Goal: Information Seeking & Learning: Compare options

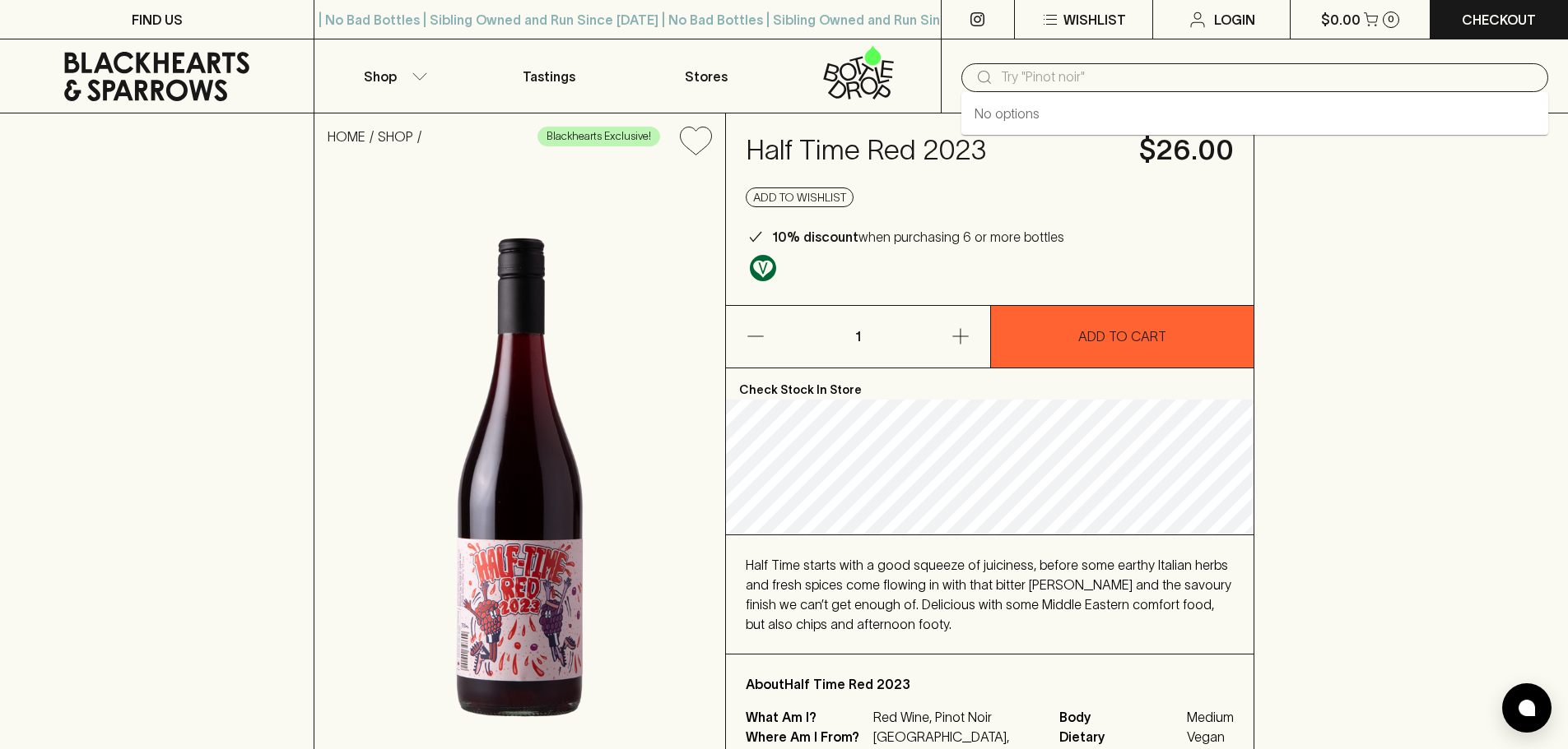
click at [1035, 74] on input "text" at bounding box center [1267, 77] width 534 height 26
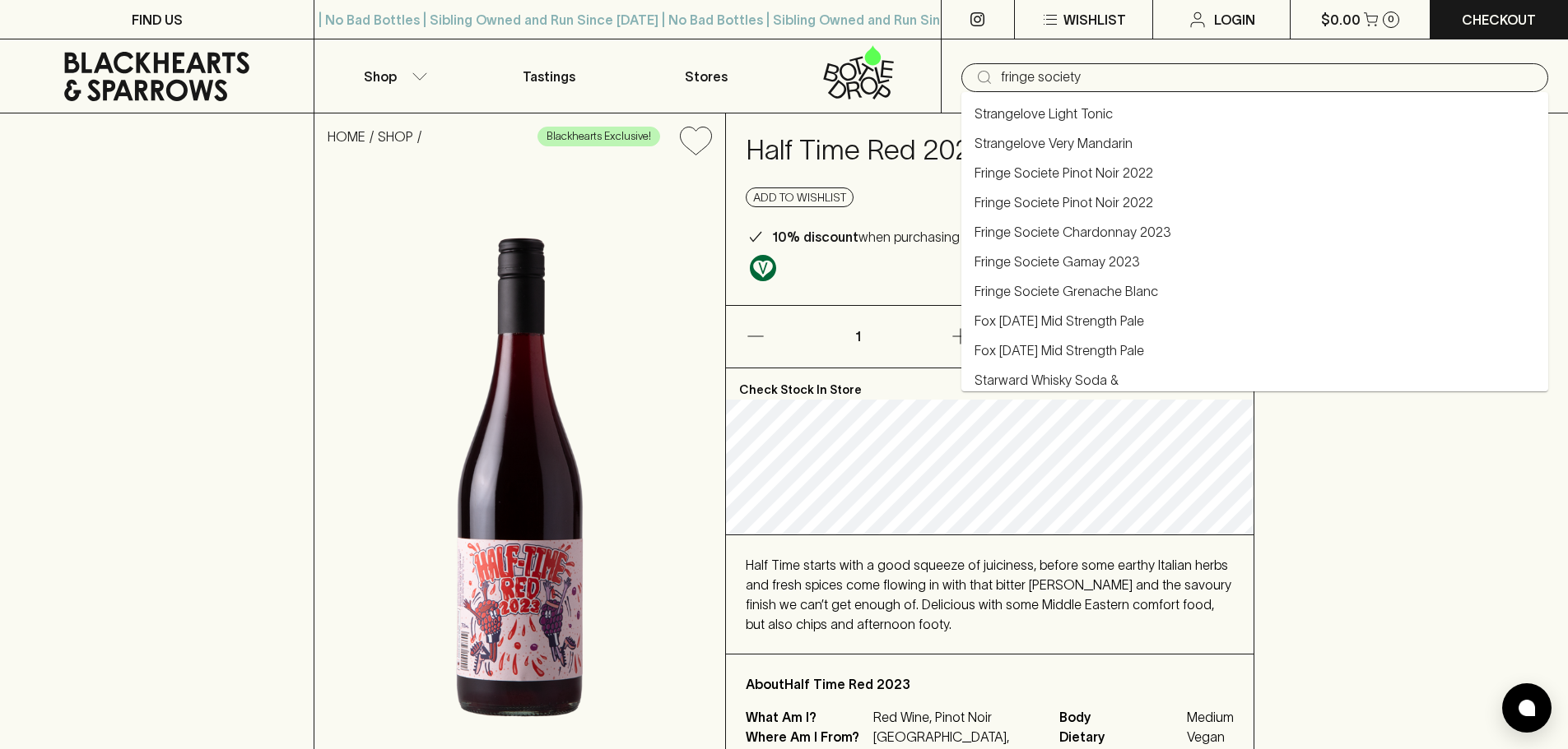
type input "fringe society"
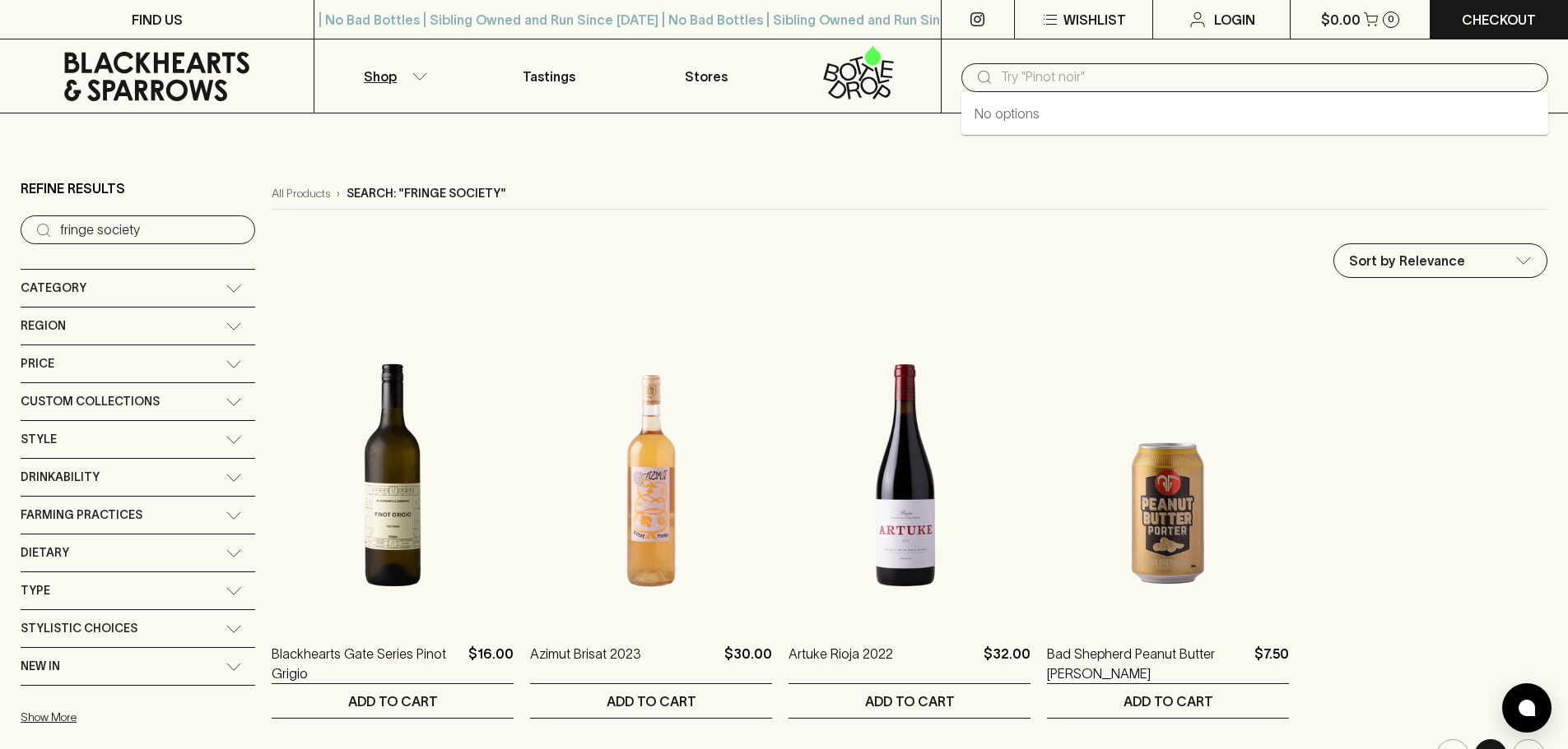
click at [1133, 86] on input "text" at bounding box center [1267, 77] width 534 height 26
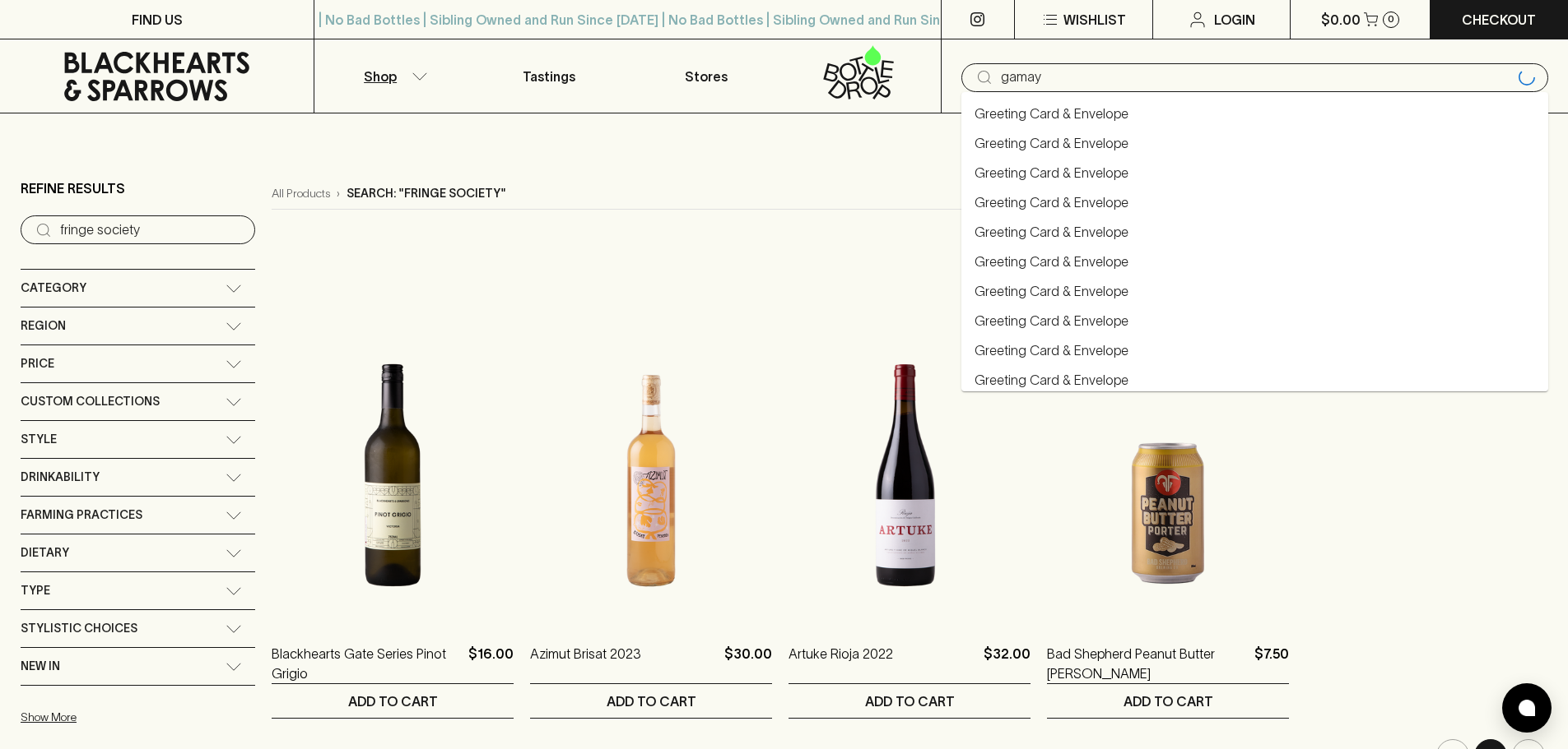
type input "gamay"
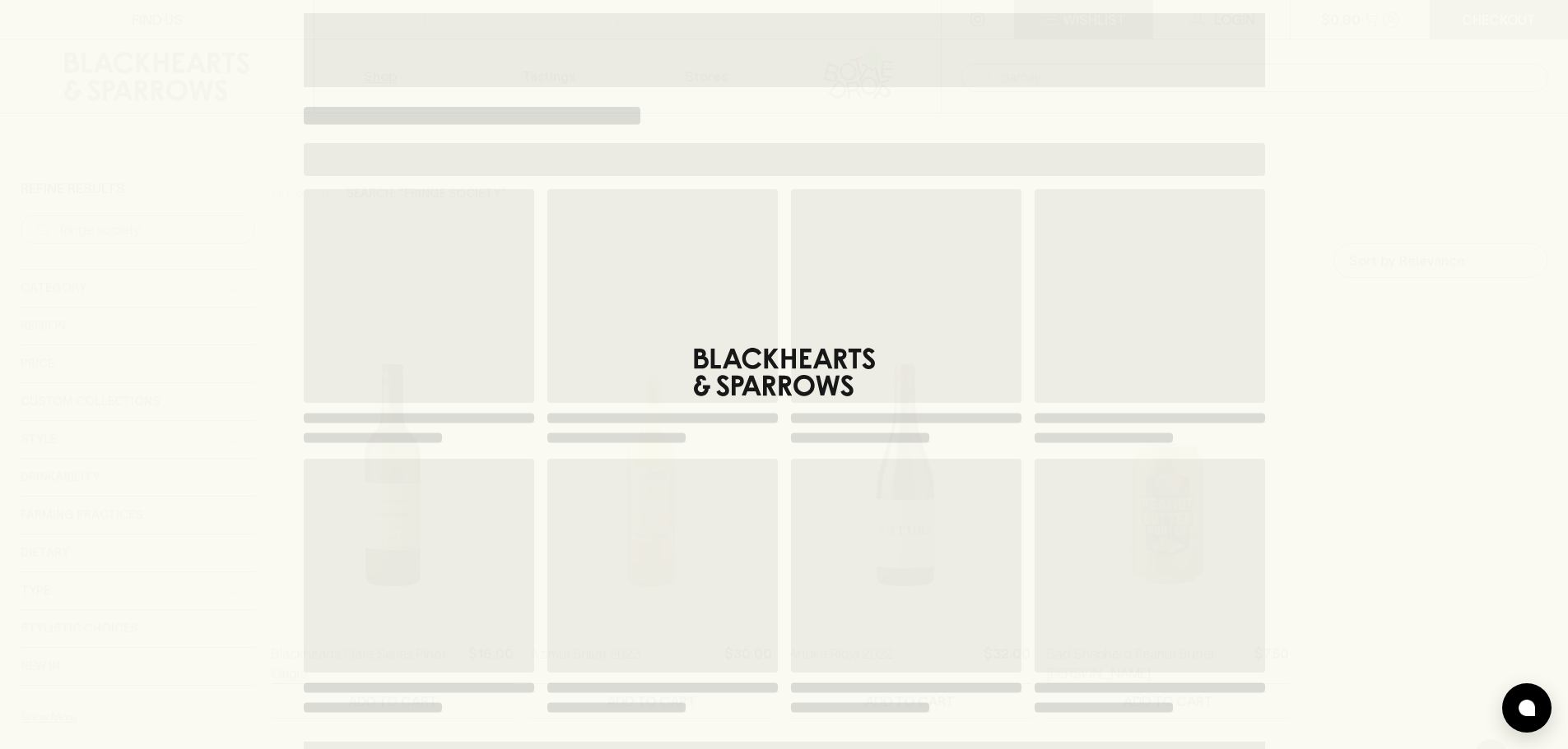
type input "gamay"
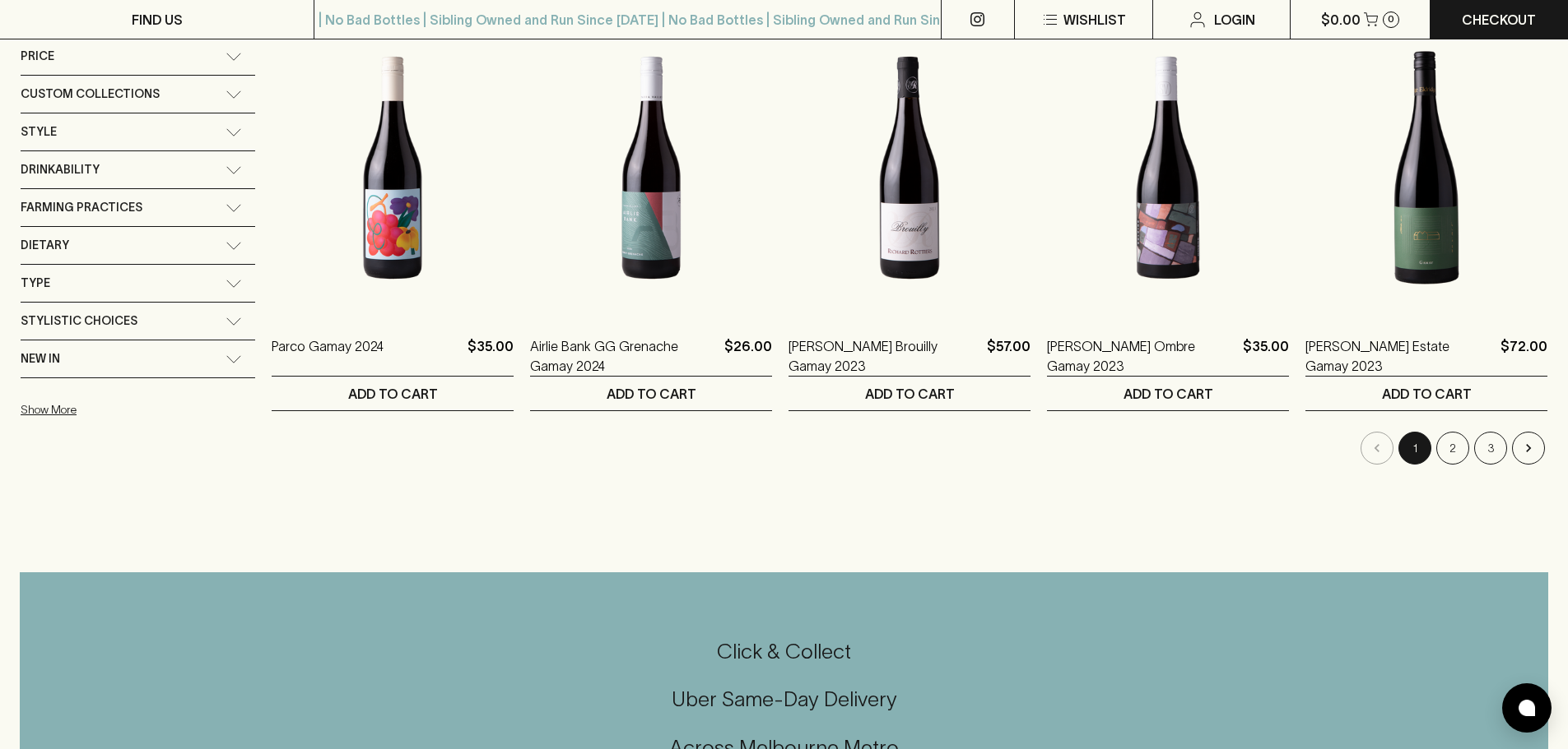
scroll to position [411, 0]
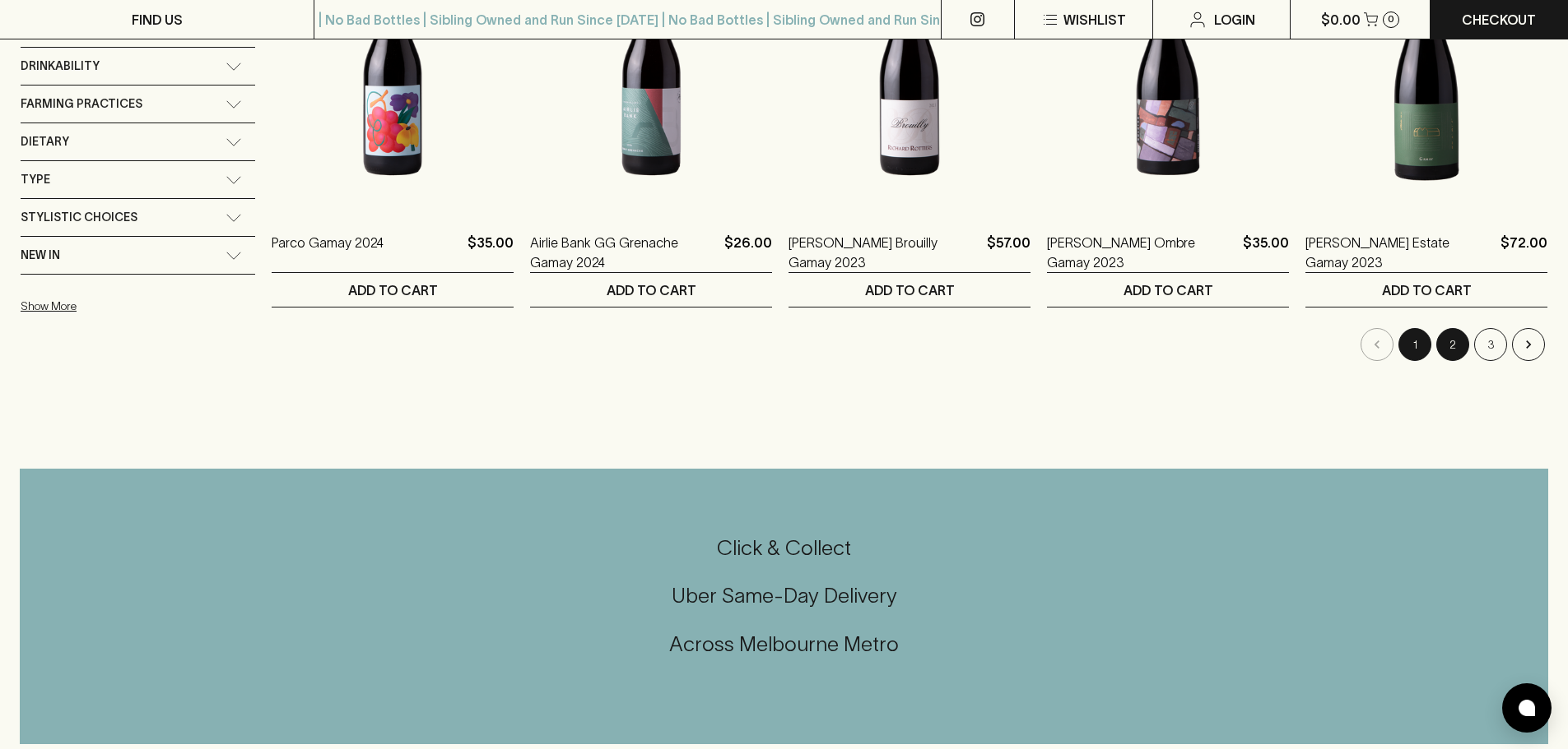
click at [1452, 351] on button "2" at bounding box center [1452, 345] width 33 height 33
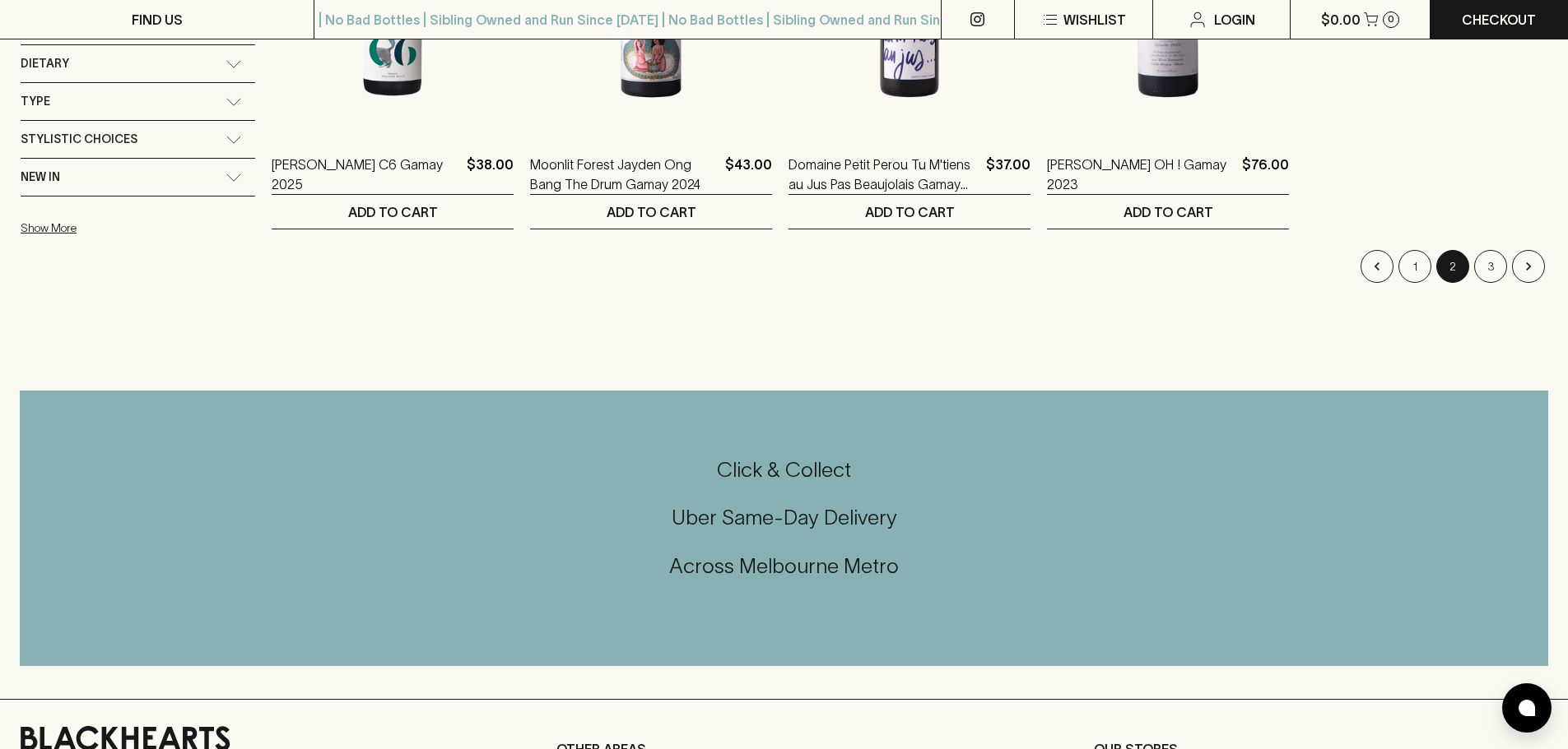
scroll to position [494, 0]
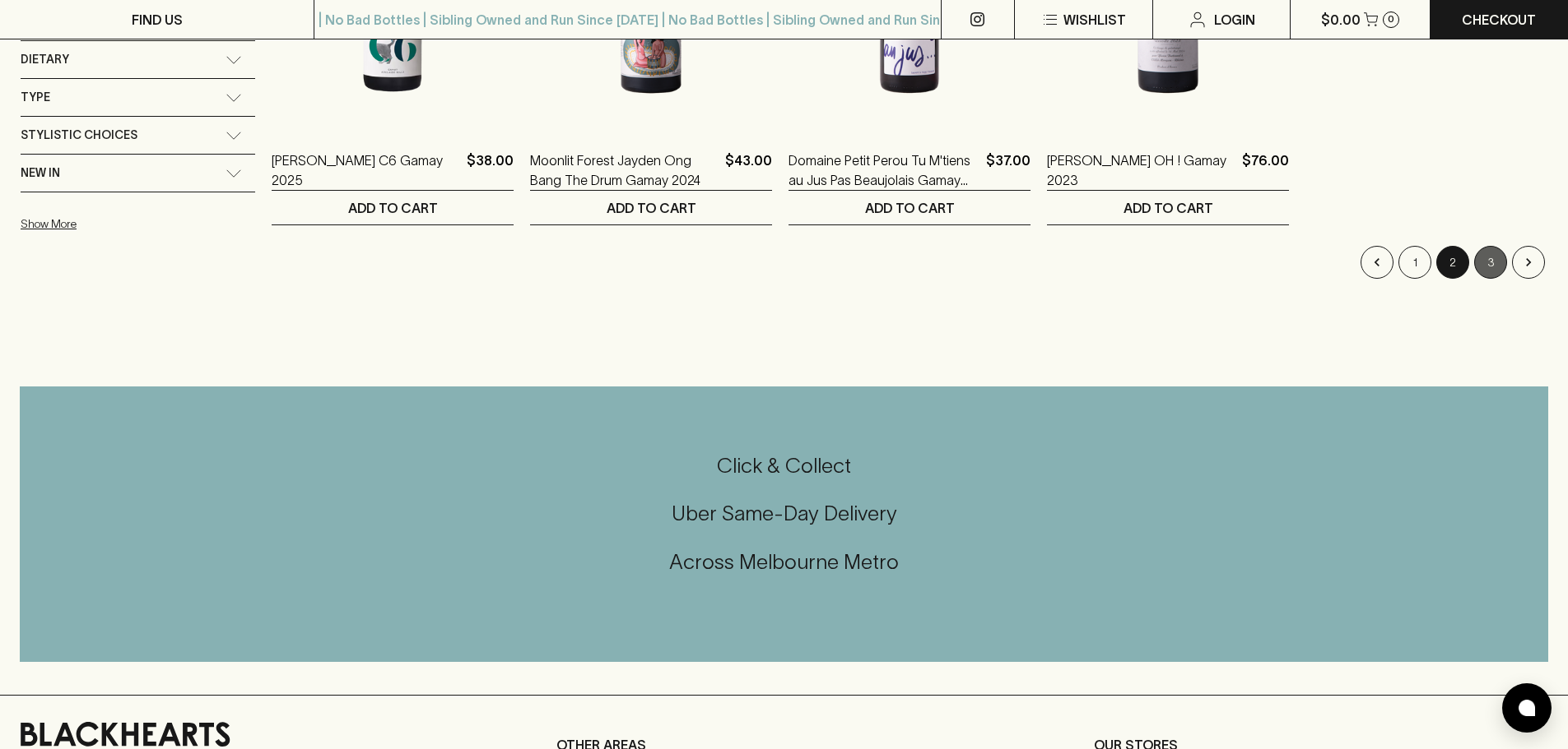
click at [1491, 256] on button "3" at bounding box center [1491, 262] width 33 height 33
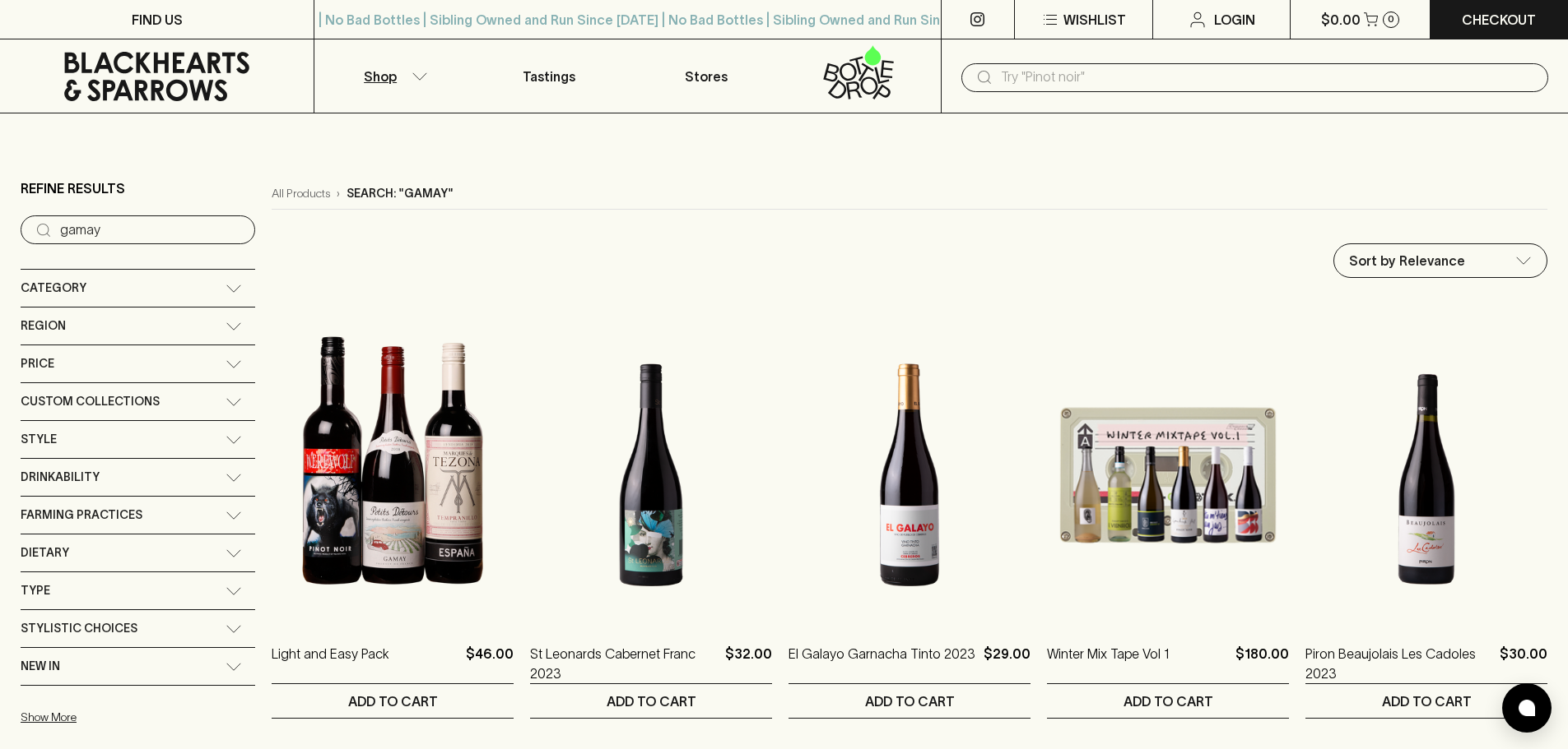
click at [1110, 78] on input "text" at bounding box center [1267, 77] width 534 height 26
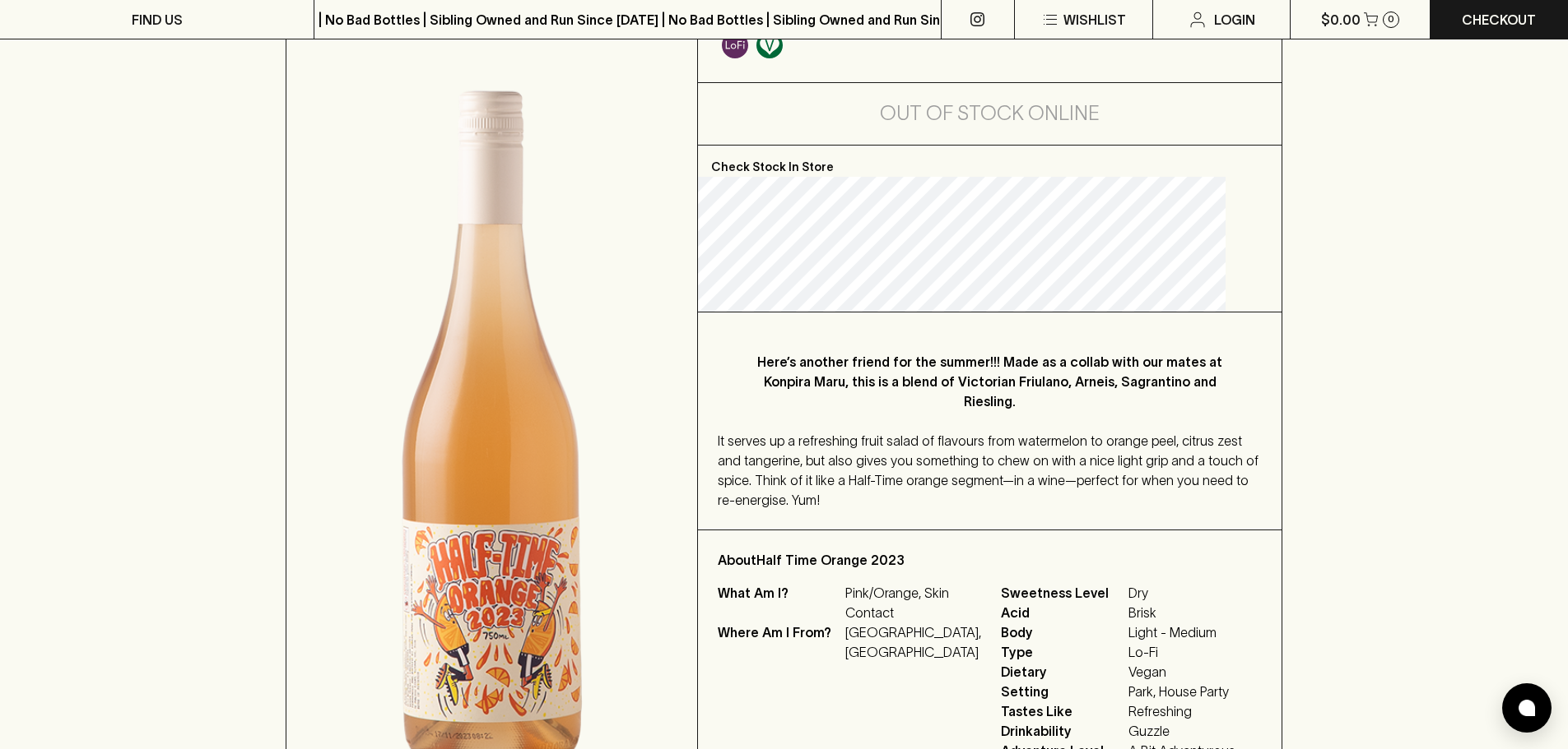
scroll to position [246, 0]
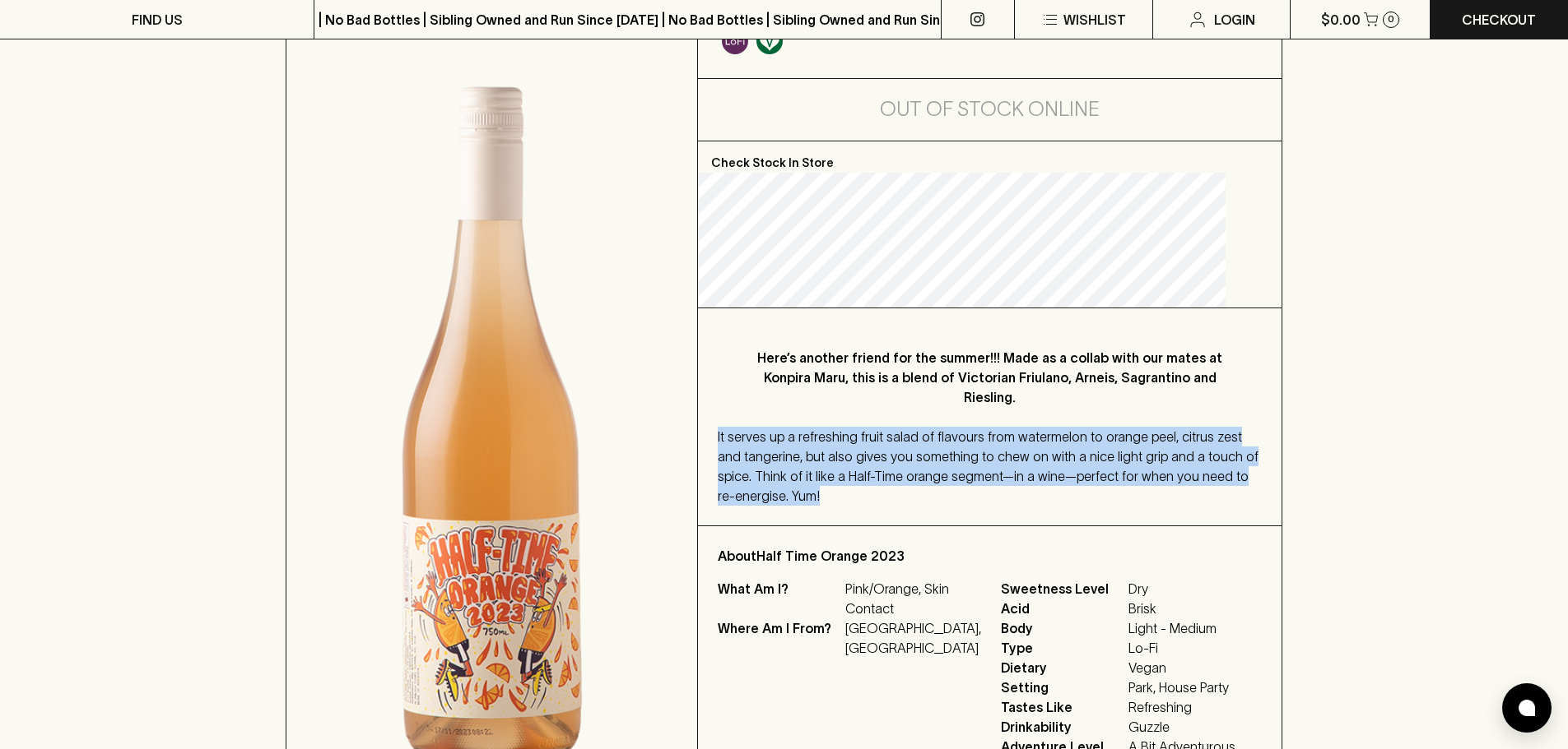
drag, startPoint x: 971, startPoint y: 496, endPoint x: 731, endPoint y: 441, distance: 246.2
click at [731, 441] on div "Here’s another friend for the summer!!! Made as a collab with our mates at Konp…" at bounding box center [989, 417] width 584 height 218
copy span "It serves up a refreshing fruit salad of flavours from watermelon to orange pee…"
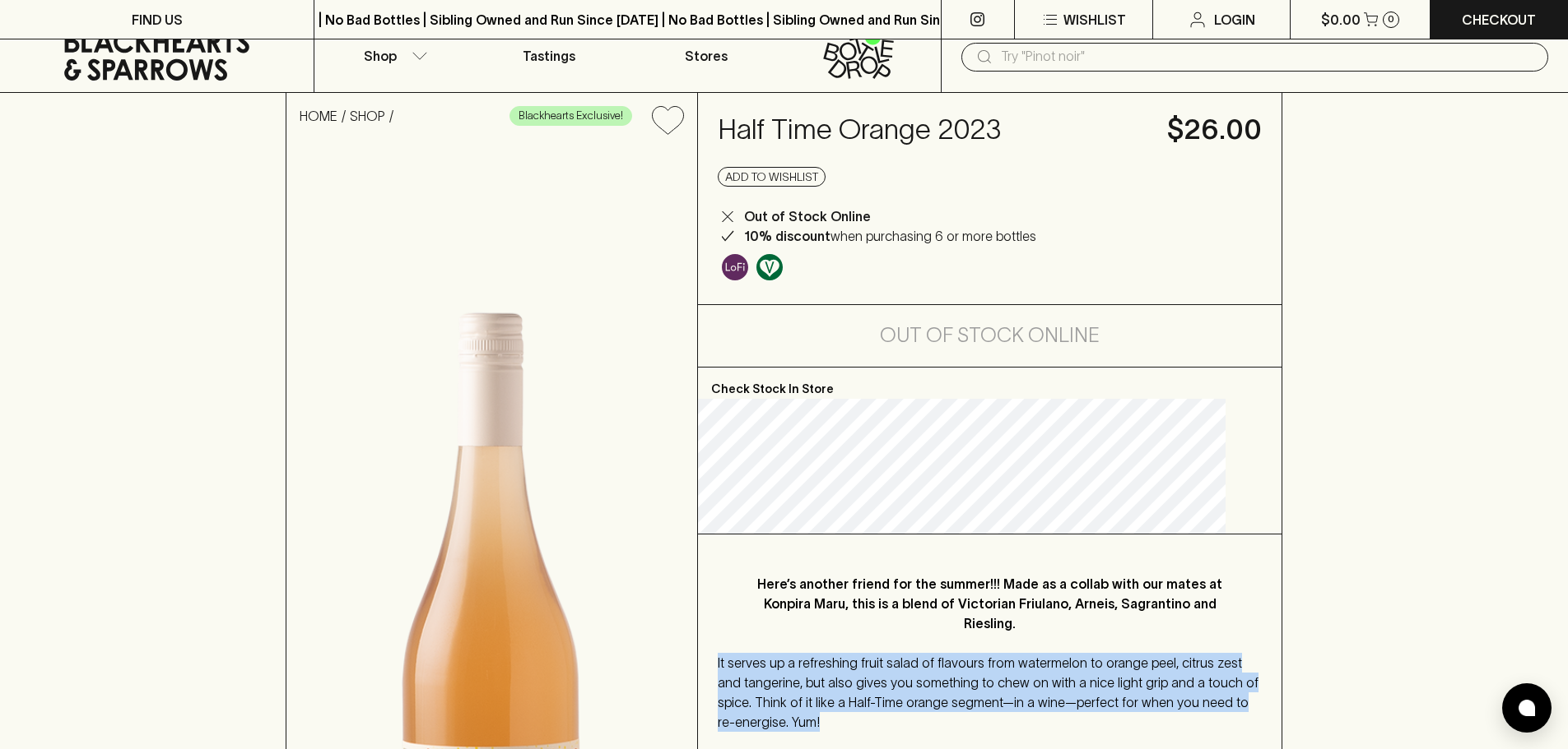
scroll to position [0, 0]
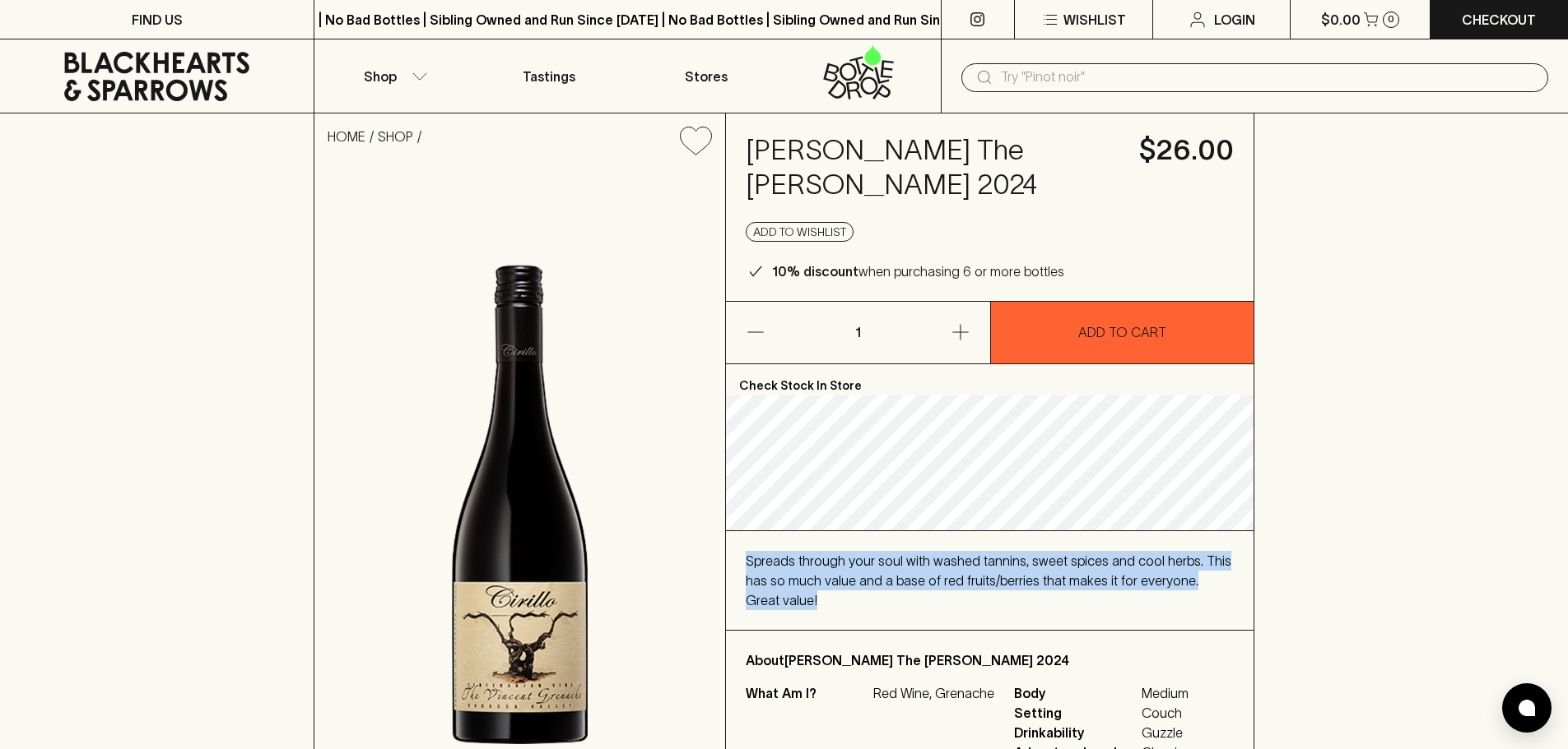
drag, startPoint x: 800, startPoint y: 602, endPoint x: 738, endPoint y: 567, distance: 71.2
click at [738, 567] on div "Spreads through your soul with washed tannins, sweet spices and cool herbs. Thi…" at bounding box center [989, 581] width 527 height 99
copy span "Spreads through your soul with washed tannins, sweet spices and cool herbs. Thi…"
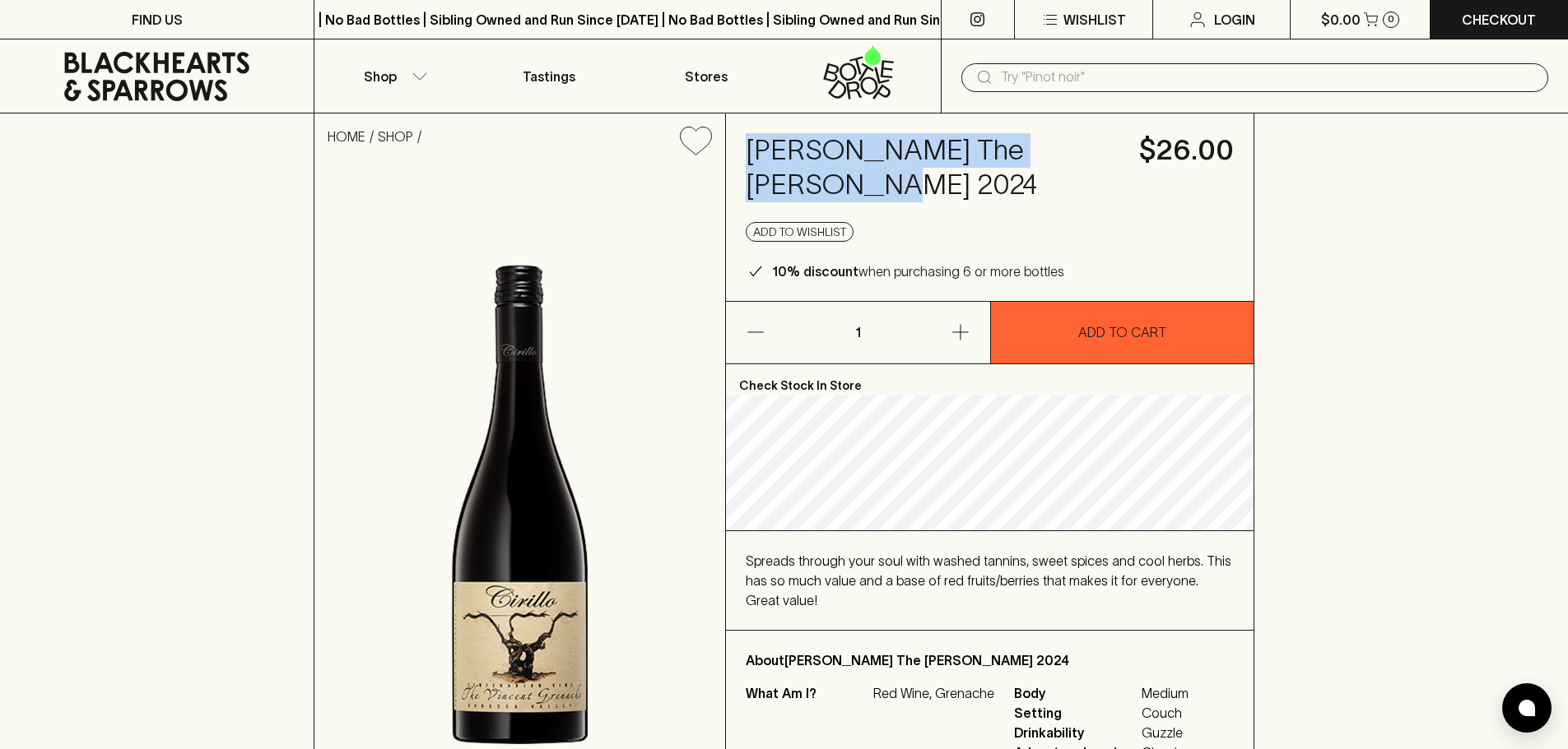
drag, startPoint x: 745, startPoint y: 143, endPoint x: 1099, endPoint y: 143, distance: 354.0
click at [1099, 143] on div "Cirillo The Vincent Grenache 2024 $26.00 Add to wishlist 10% discount when purc…" at bounding box center [989, 207] width 527 height 188
copy h4 "Cirillo The Vincent Grenache"
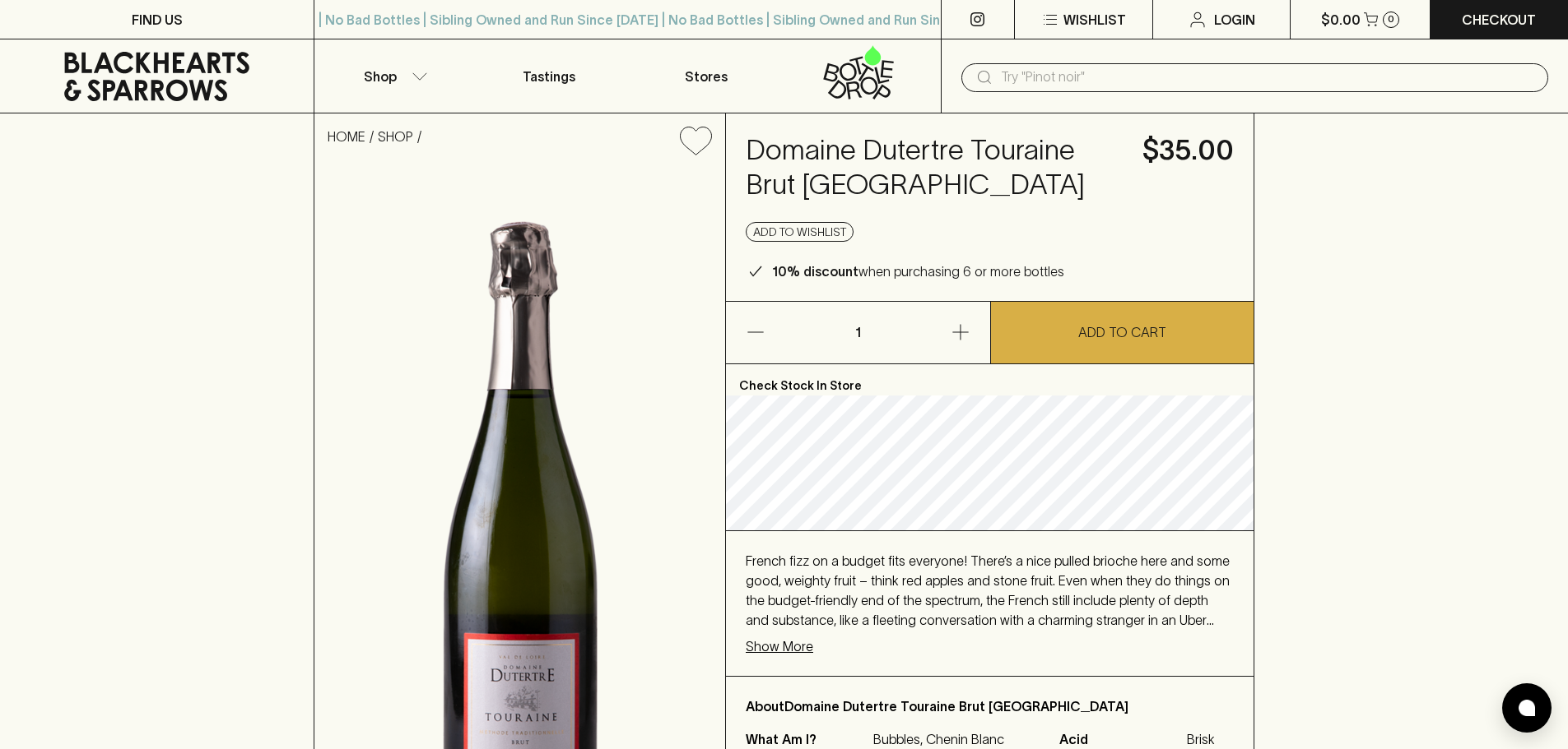
click at [791, 648] on p "Show More" at bounding box center [779, 646] width 68 height 20
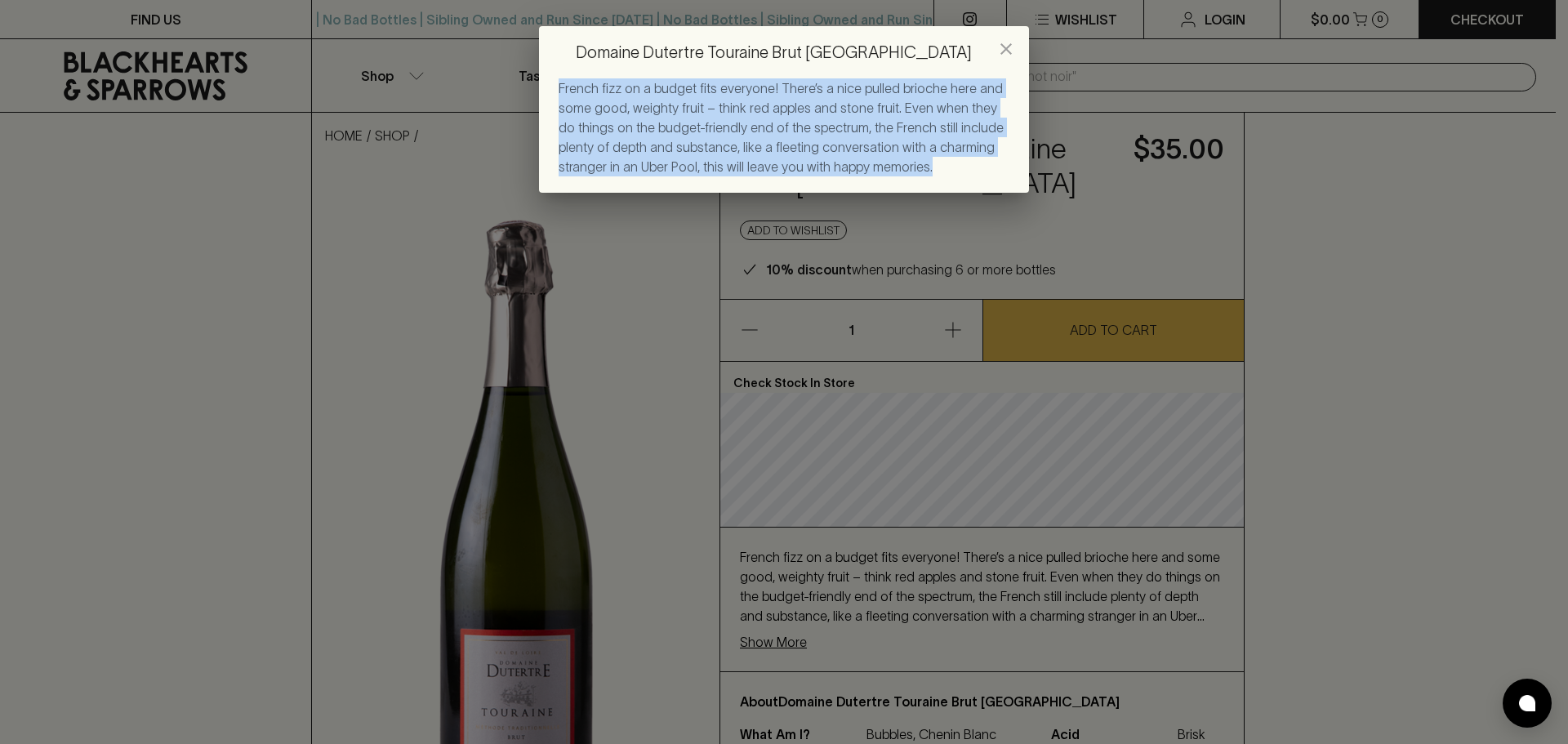
drag, startPoint x: 869, startPoint y: 166, endPoint x: 559, endPoint y: 85, distance: 320.4
click at [559, 85] on div "French fizz on a budget fits everyone! There’s a nice pulled brioche here and s…" at bounding box center [784, 127] width 451 height 98
copy span "French fizz on a budget fits everyone! There’s a nice pulled brioche here and s…"
click at [1106, 200] on div "Domaine Dutertre Touraine Brut NV French fizz on a budget fits everyone! There’…" at bounding box center [784, 372] width 1568 height 744
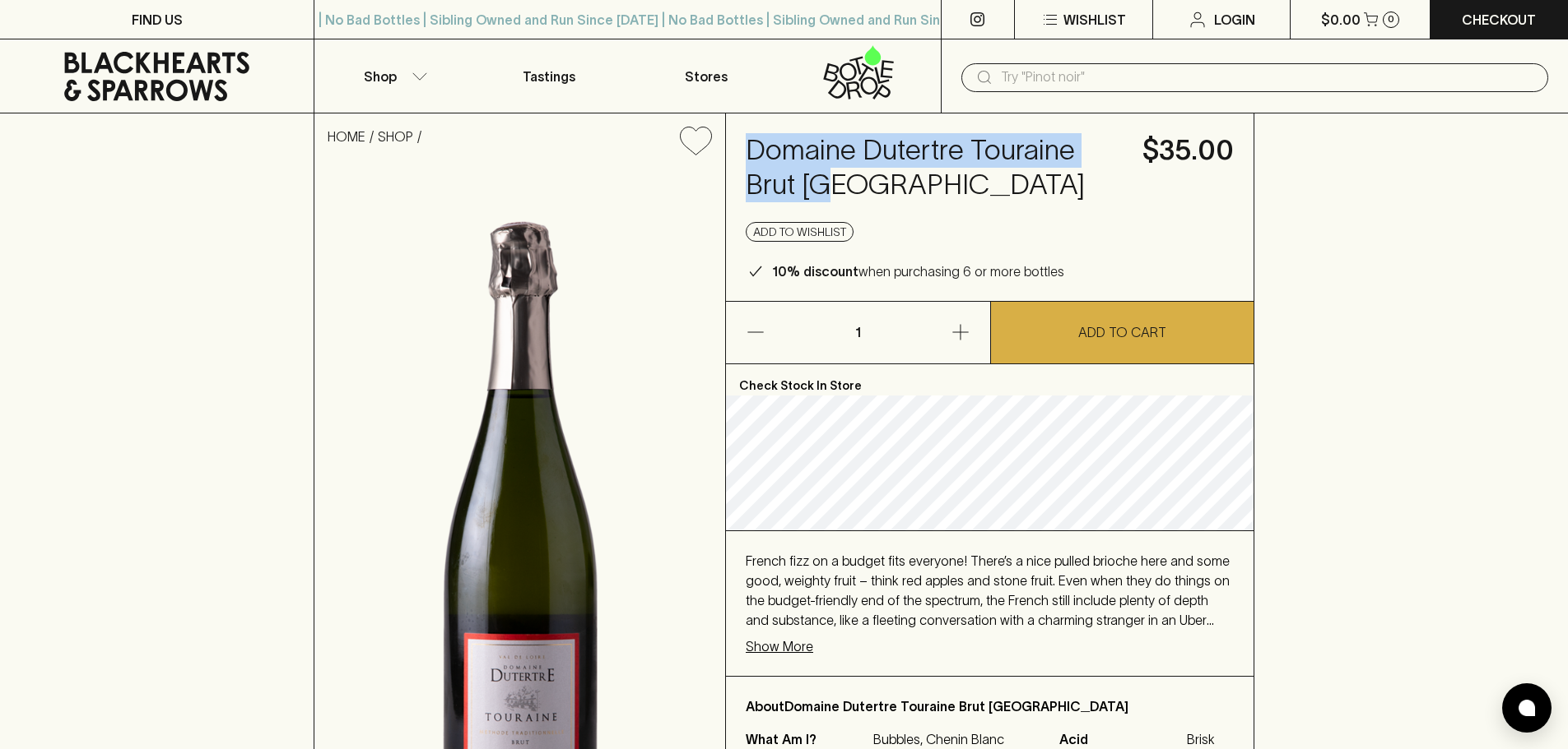
drag, startPoint x: 837, startPoint y: 184, endPoint x: 731, endPoint y: 161, distance: 108.5
click at [731, 161] on div "Domaine Dutertre Touraine Brut NV $35.00 Add to wishlist 10% discount when purc…" at bounding box center [989, 207] width 527 height 188
copy h4 "Domaine Dutertre Touraine Brut [GEOGRAPHIC_DATA]"
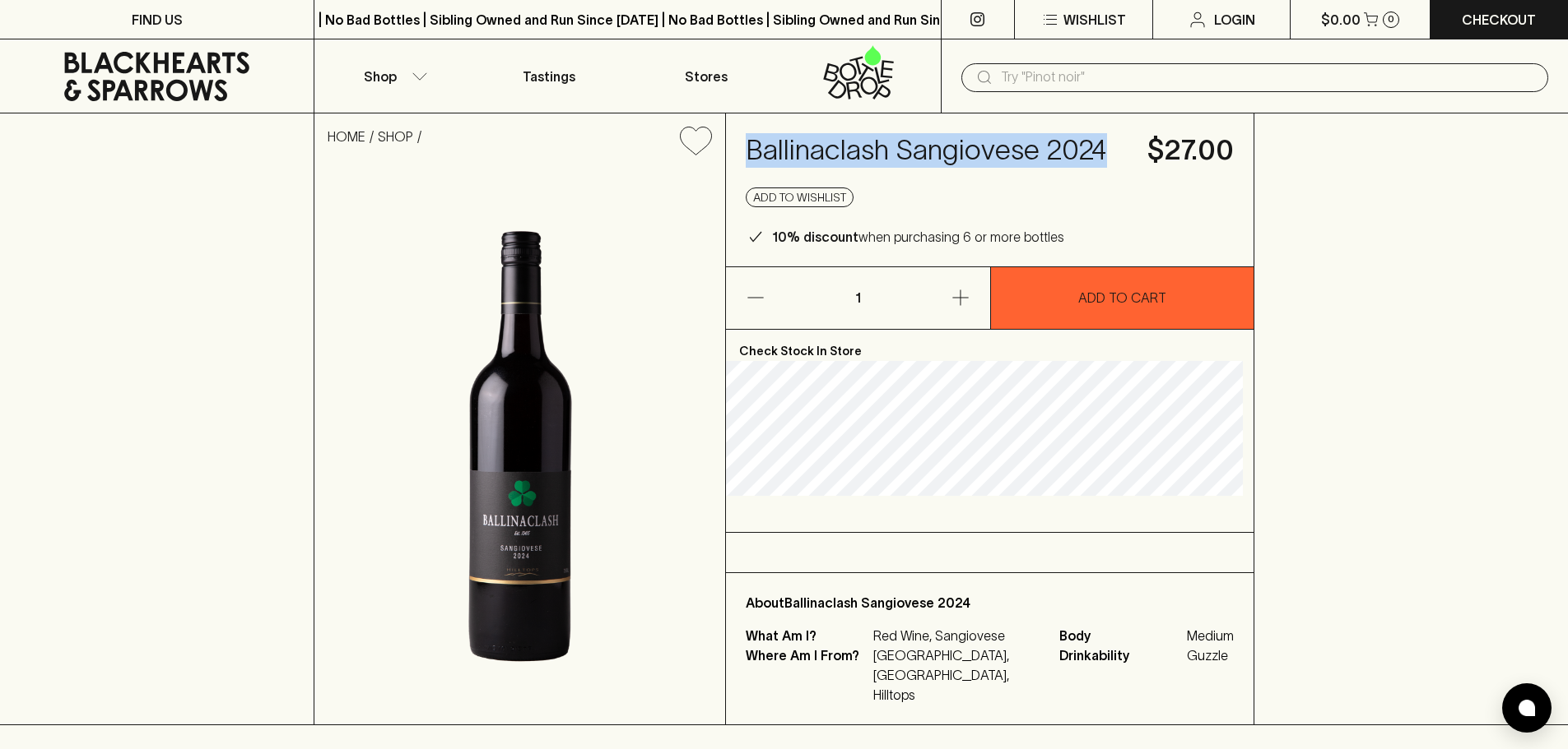
drag, startPoint x: 1110, startPoint y: 147, endPoint x: 759, endPoint y: 160, distance: 351.2
click at [761, 161] on h4 "Ballinaclash Sangiovese 2024" at bounding box center [936, 150] width 382 height 34
copy h4 "Ballinaclash Sangiovese 2024"
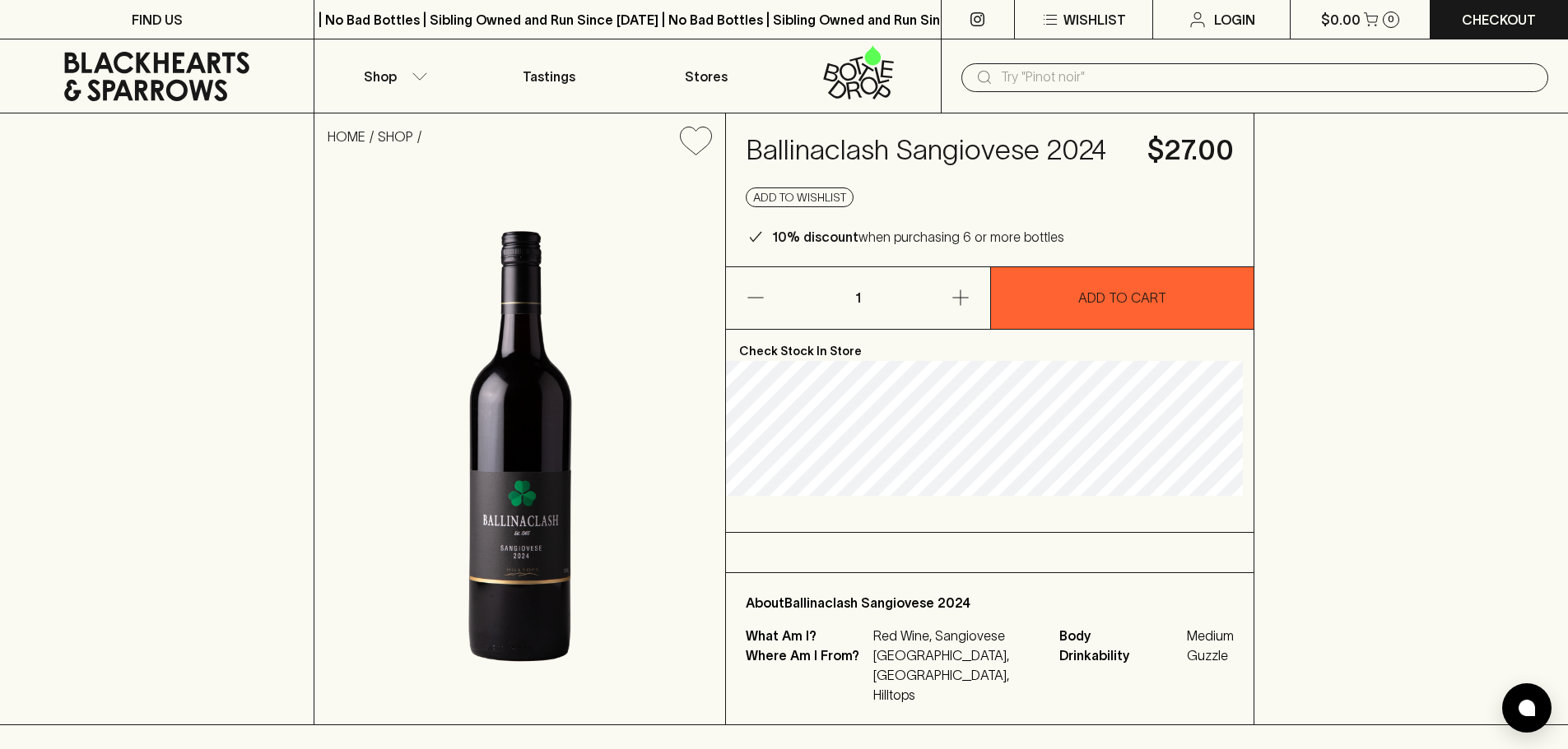
click at [1014, 86] on input "text" at bounding box center [1267, 77] width 534 height 26
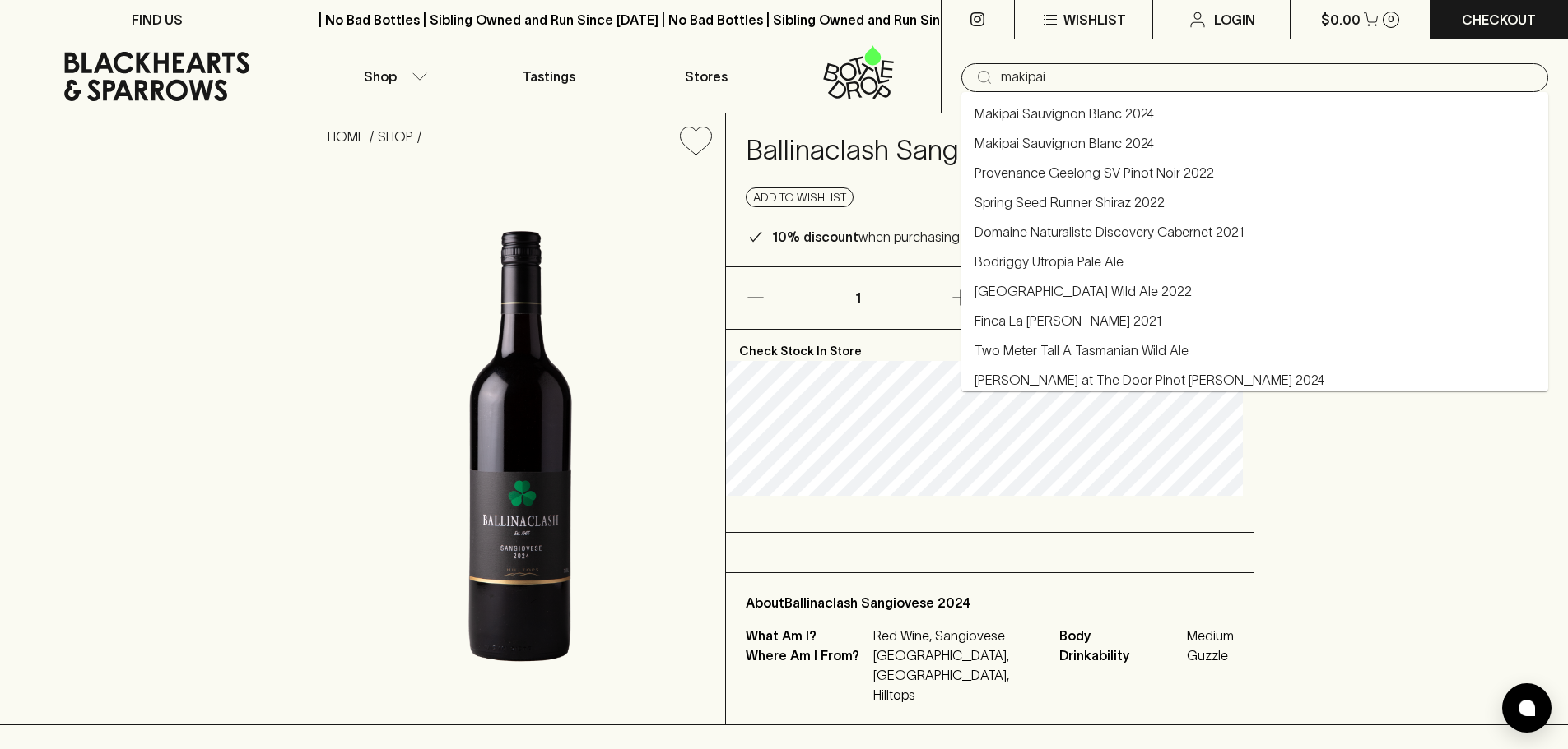
type input "makipai"
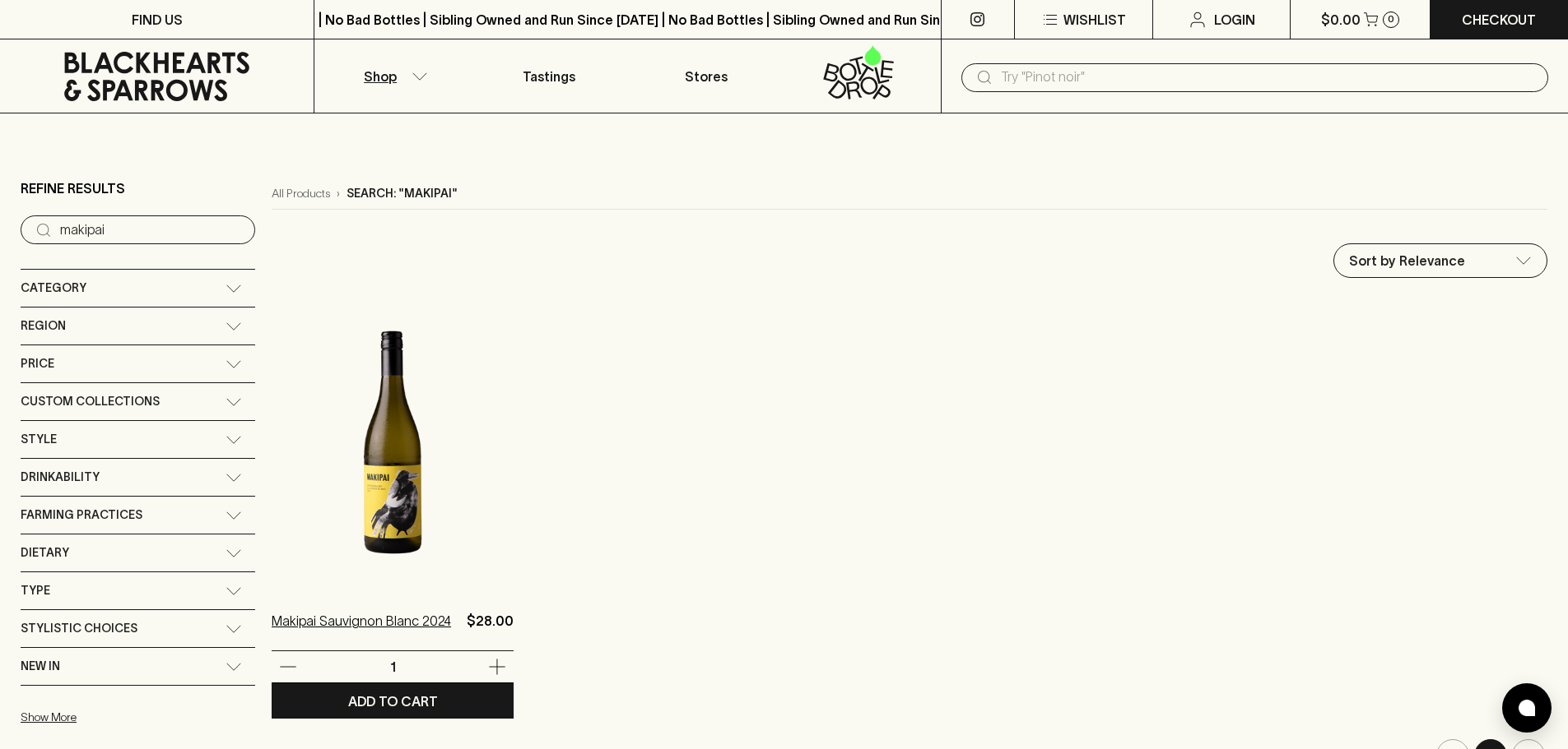
click at [304, 624] on p "Makipai Sauvignon Blanc 2024" at bounding box center [361, 631] width 179 height 39
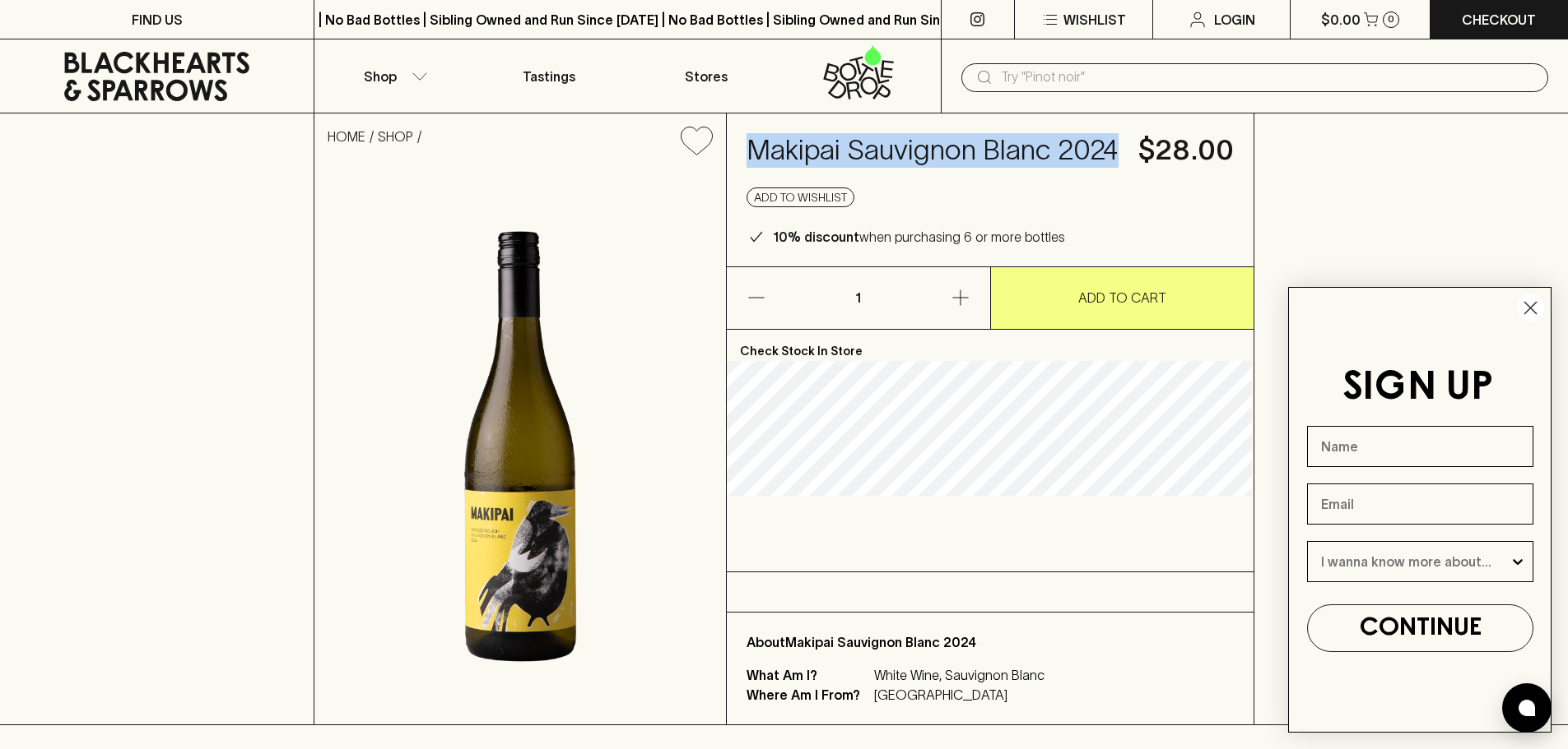
drag, startPoint x: 1122, startPoint y: 141, endPoint x: 753, endPoint y: 161, distance: 369.5
click at [755, 161] on div "Makipai Sauvignon Blanc 2024 $28.00 Add to wishlist 10% discount when purchasin…" at bounding box center [990, 189] width 527 height 153
copy h4 "Makipai Sauvignon Blanc 2024"
